Goal: Find specific page/section: Find specific page/section

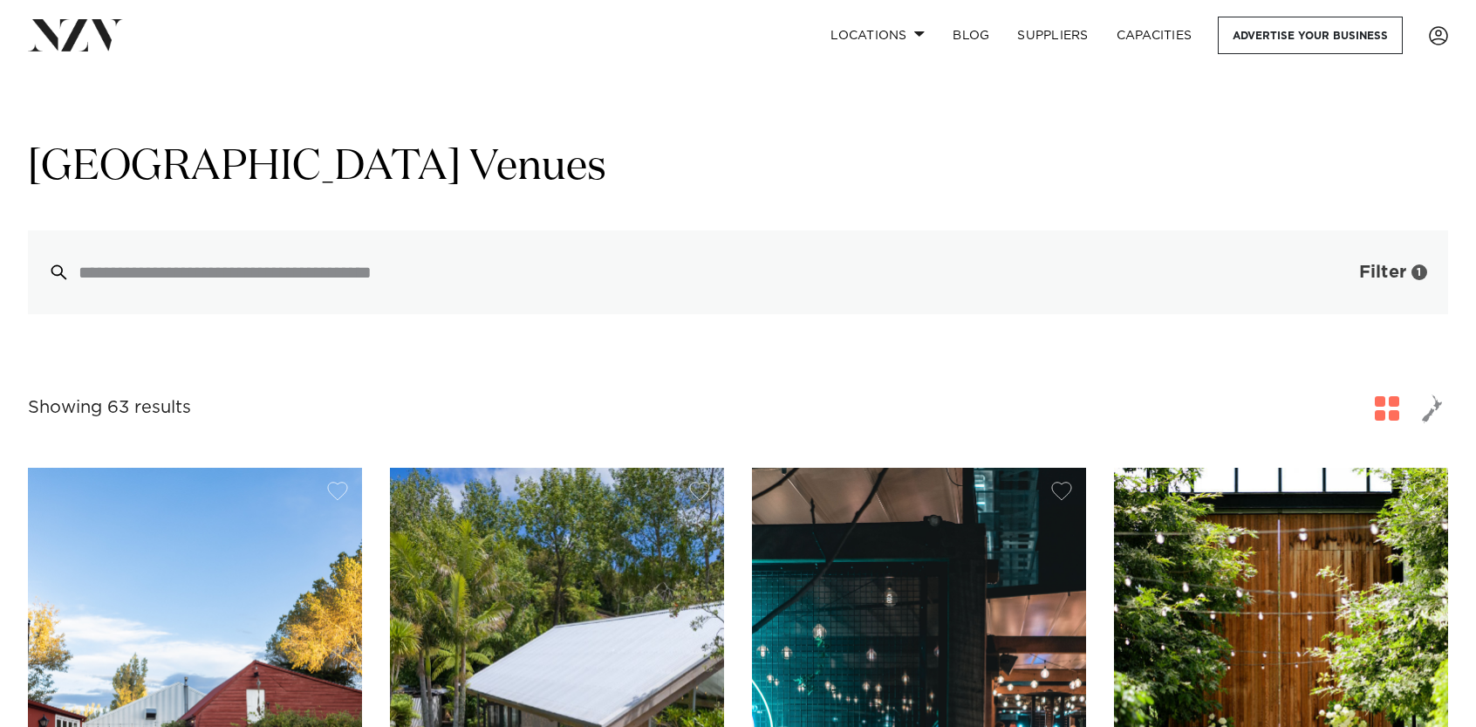
click at [1391, 271] on span "Filter" at bounding box center [1382, 271] width 47 height 17
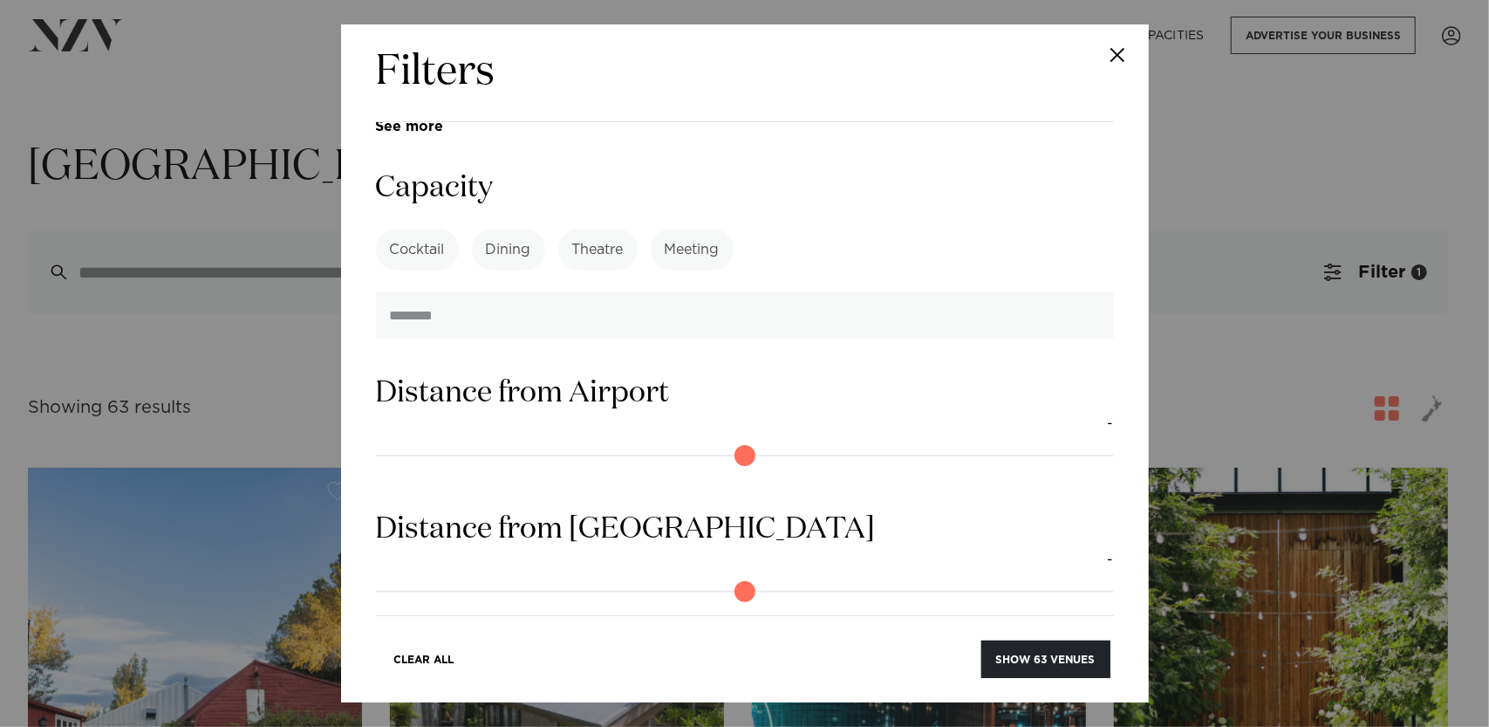
scroll to position [1309, 0]
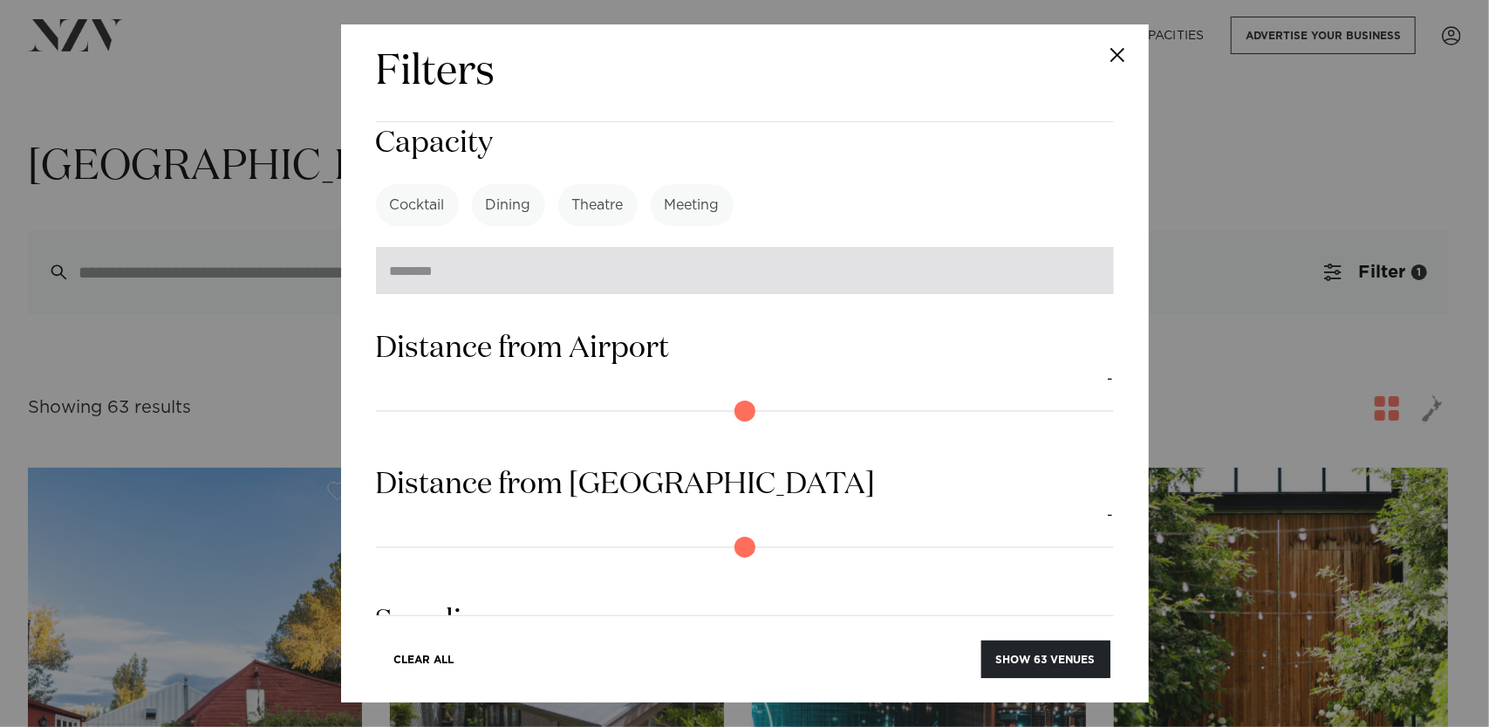
click at [476, 256] on input "number" at bounding box center [745, 270] width 738 height 47
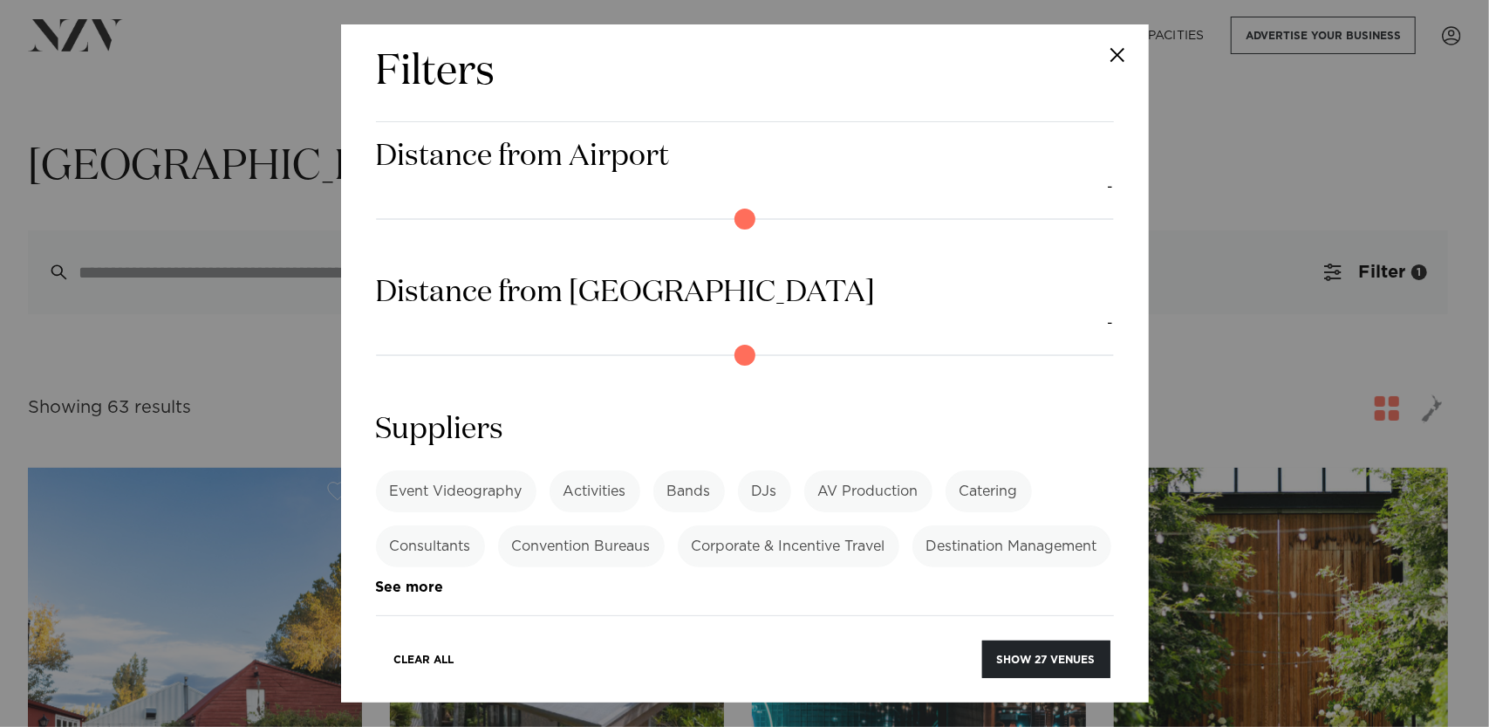
scroll to position [1514, 0]
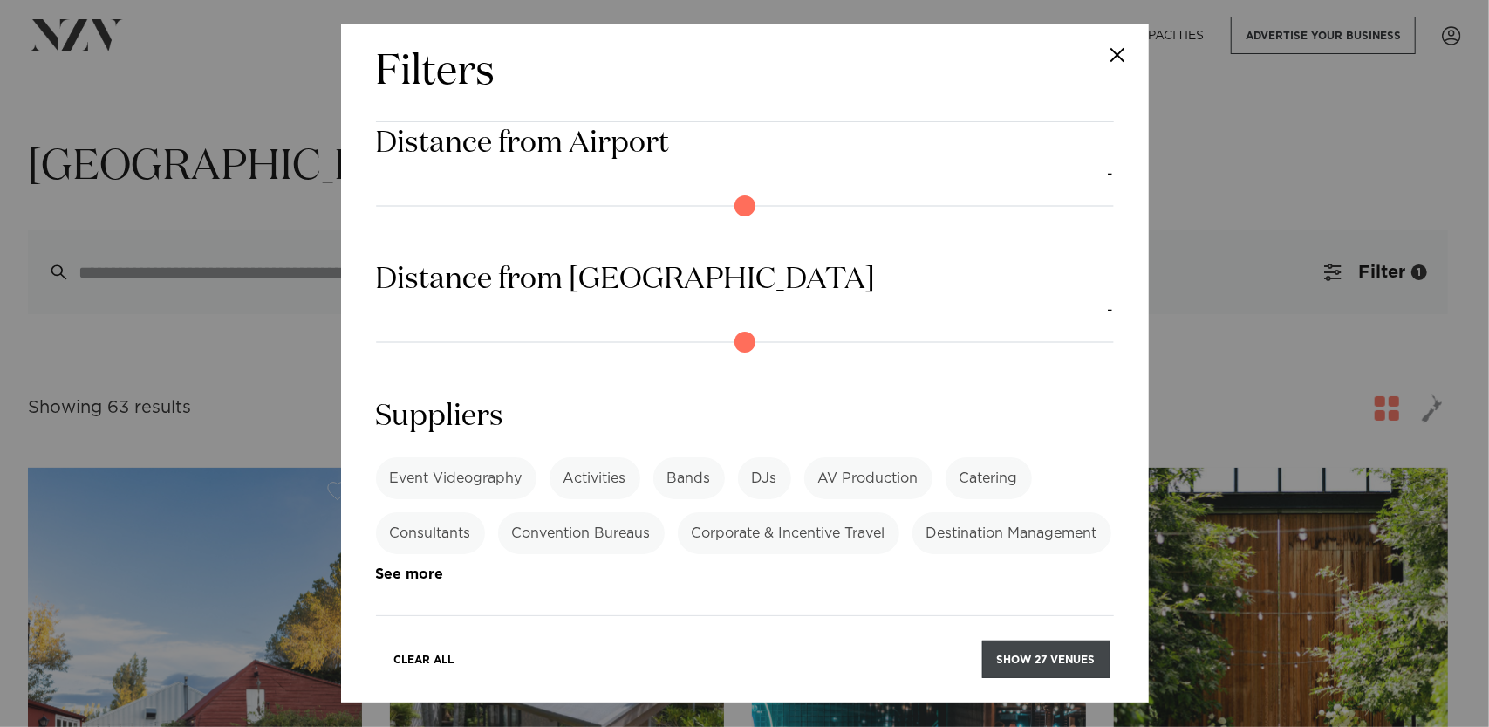
type input "**"
click at [1068, 658] on button "Show 27 venues" at bounding box center [1046, 659] width 128 height 38
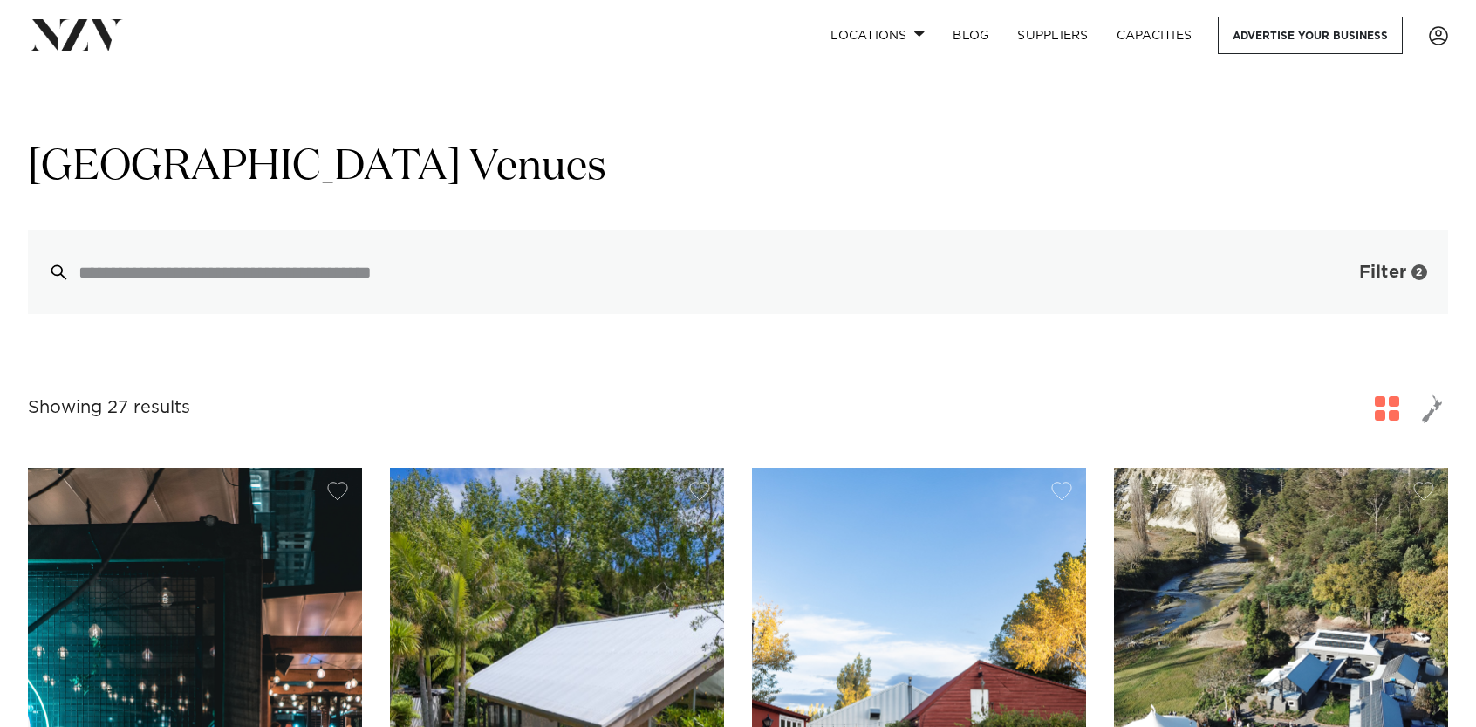
click at [1395, 280] on span "Filter" at bounding box center [1382, 271] width 47 height 17
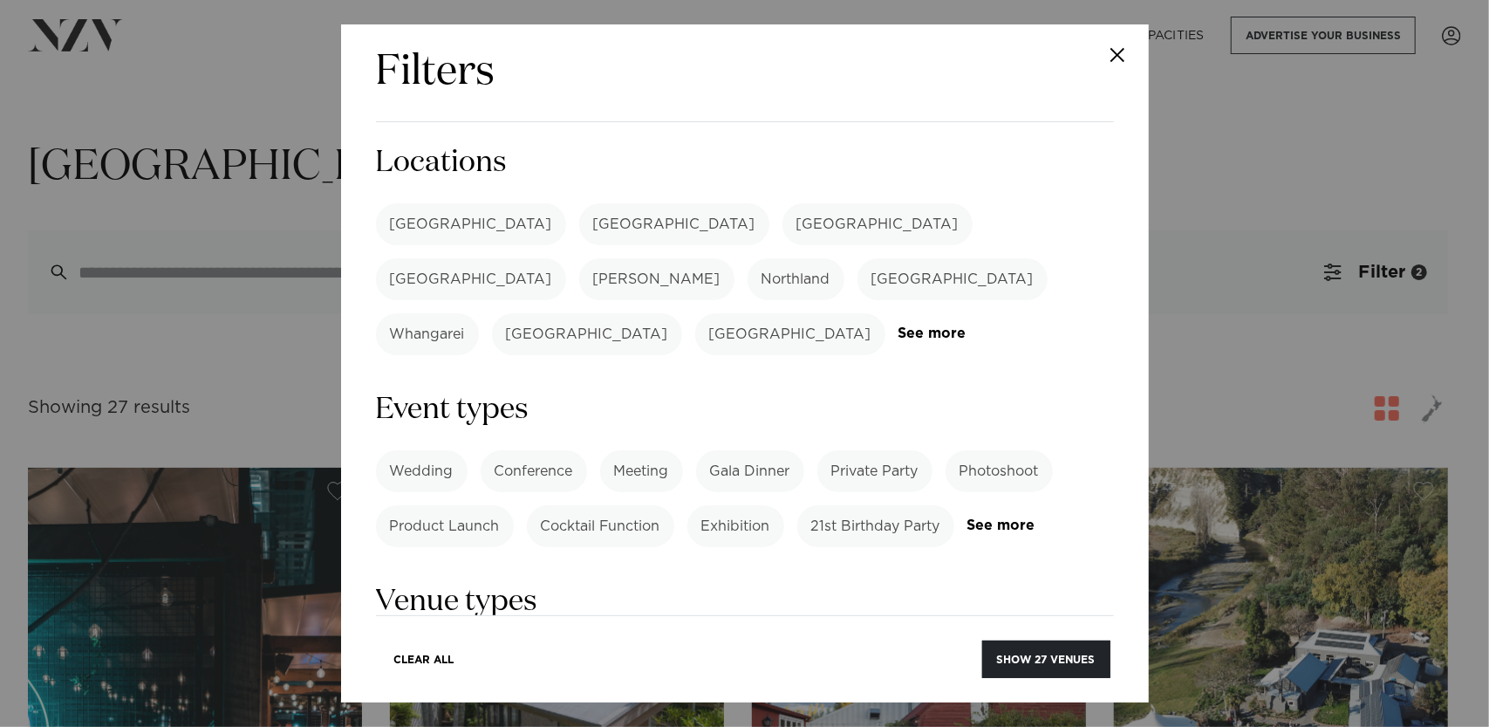
click at [411, 215] on label "[GEOGRAPHIC_DATA]" at bounding box center [471, 224] width 190 height 42
click at [1031, 655] on button "Show 7 venues" at bounding box center [1049, 659] width 122 height 38
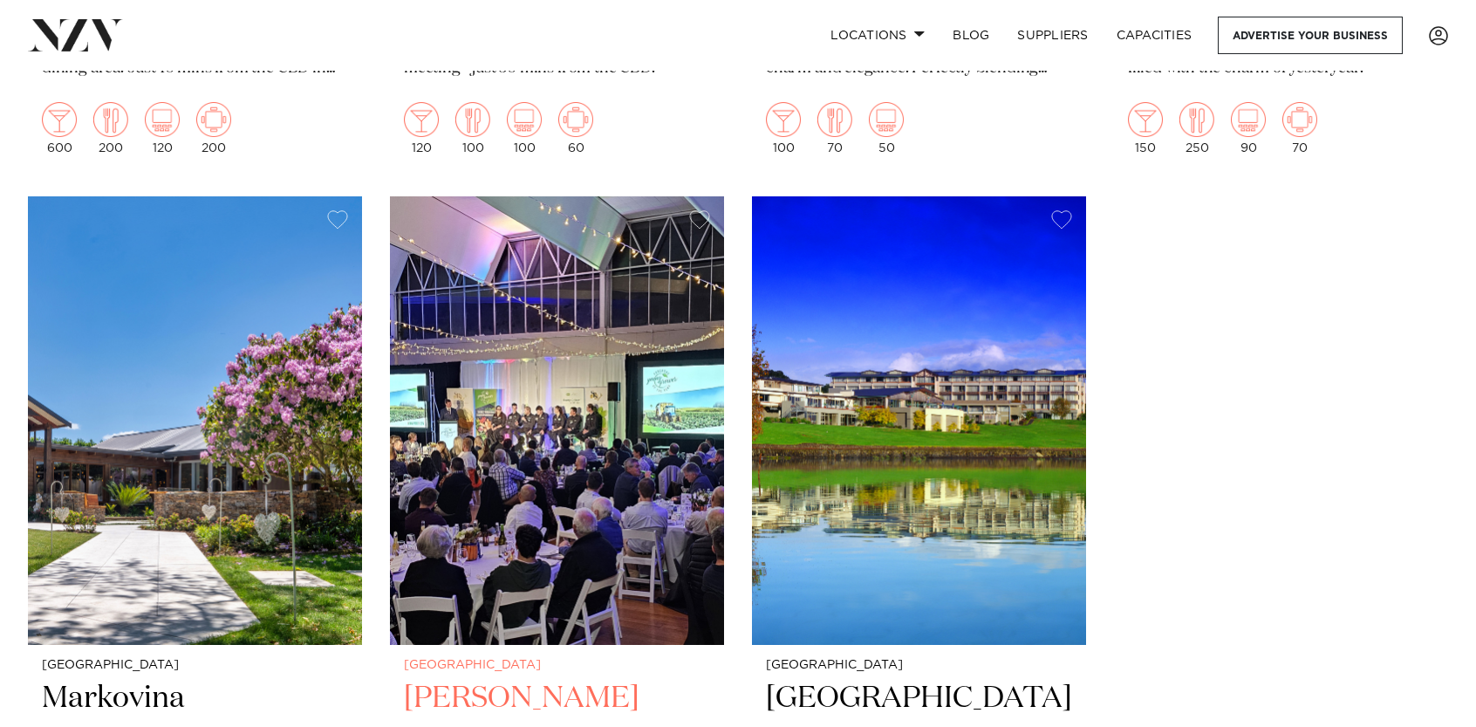
scroll to position [1134, 0]
